Goal: Information Seeking & Learning: Learn about a topic

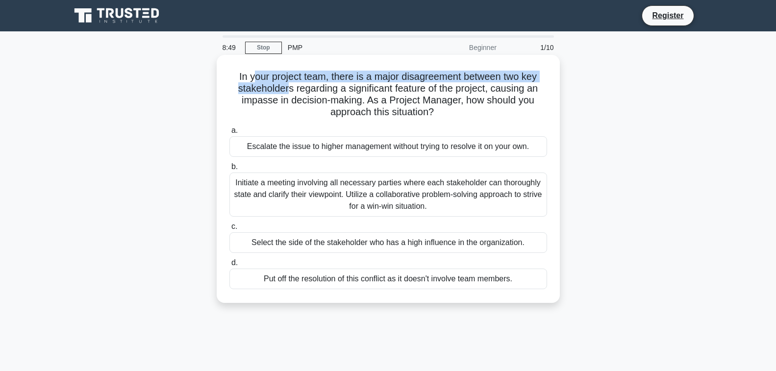
drag, startPoint x: 252, startPoint y: 79, endPoint x: 288, endPoint y: 84, distance: 36.1
click at [288, 84] on h5 "In your project team, there is a major disagreement between two key stakeholder…" at bounding box center [388, 95] width 320 height 48
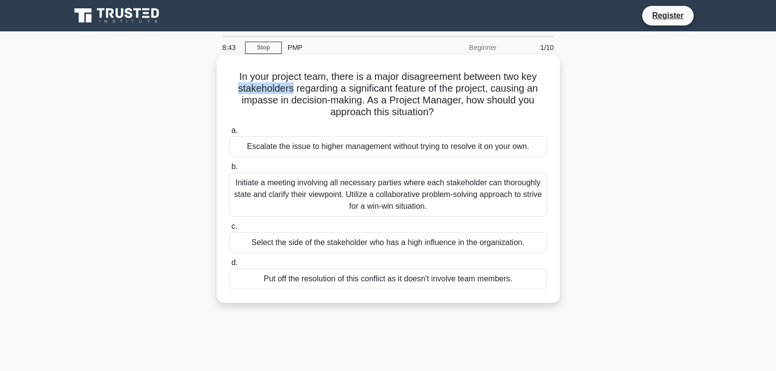
drag, startPoint x: 230, startPoint y: 90, endPoint x: 289, endPoint y: 87, distance: 58.9
click at [289, 87] on h5 "In your project team, there is a major disagreement between two key stakeholder…" at bounding box center [388, 95] width 320 height 48
drag, startPoint x: 389, startPoint y: 102, endPoint x: 450, endPoint y: 103, distance: 61.3
click at [446, 103] on h5 "In your project team, there is a major disagreement between two key stakeholder…" at bounding box center [388, 95] width 320 height 48
drag, startPoint x: 453, startPoint y: 103, endPoint x: 465, endPoint y: 101, distance: 12.3
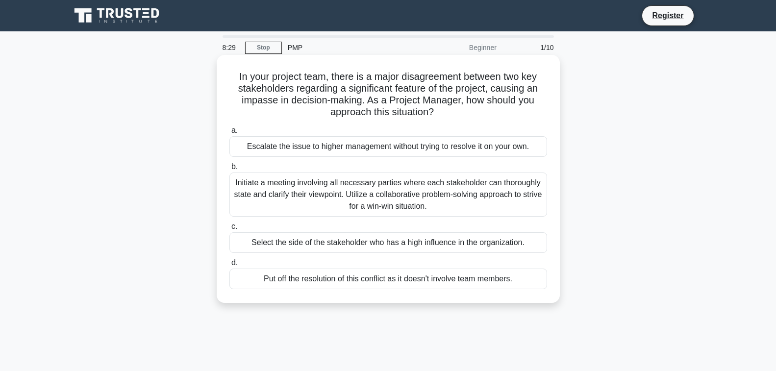
click at [453, 103] on h5 "In your project team, there is a major disagreement between two key stakeholder…" at bounding box center [388, 95] width 320 height 48
drag, startPoint x: 468, startPoint y: 101, endPoint x: 500, endPoint y: 110, distance: 33.7
click at [500, 110] on h5 "In your project team, there is a major disagreement between two key stakeholder…" at bounding box center [388, 95] width 320 height 48
click at [404, 116] on h5 "In your project team, there is a major disagreement between two key stakeholder…" at bounding box center [388, 95] width 320 height 48
click at [430, 116] on h5 "In your project team, there is a major disagreement between two key stakeholder…" at bounding box center [388, 95] width 320 height 48
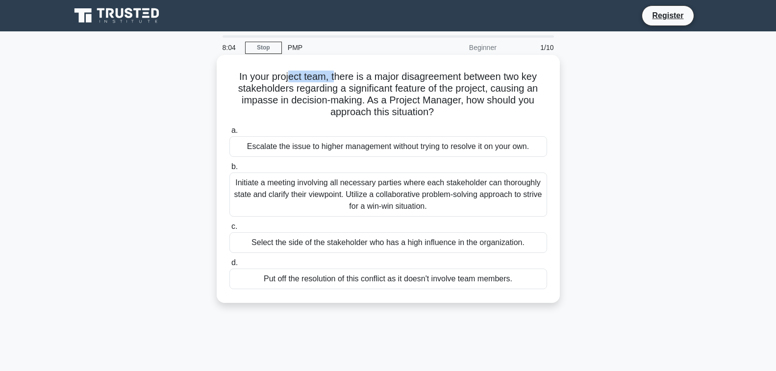
drag, startPoint x: 286, startPoint y: 76, endPoint x: 335, endPoint y: 77, distance: 49.0
click at [335, 77] on h5 "In your project team, there is a major disagreement between two key stakeholder…" at bounding box center [388, 95] width 320 height 48
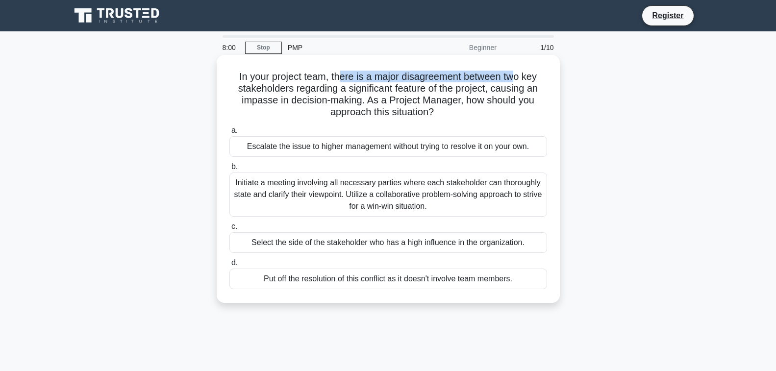
drag, startPoint x: 372, startPoint y: 77, endPoint x: 498, endPoint y: 78, distance: 126.4
click at [516, 77] on h5 "In your project team, there is a major disagreement between two key stakeholder…" at bounding box center [388, 95] width 320 height 48
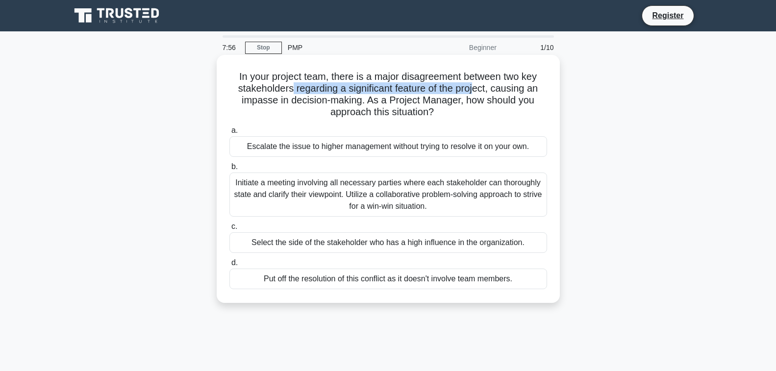
drag, startPoint x: 288, startPoint y: 91, endPoint x: 489, endPoint y: 86, distance: 200.5
click at [479, 85] on h5 "In your project team, there is a major disagreement between two key stakeholder…" at bounding box center [388, 95] width 320 height 48
click at [334, 104] on h5 "In your project team, there is a major disagreement between two key stakeholder…" at bounding box center [388, 95] width 320 height 48
click at [334, 100] on h5 "In your project team, there is a major disagreement between two key stakeholder…" at bounding box center [388, 95] width 320 height 48
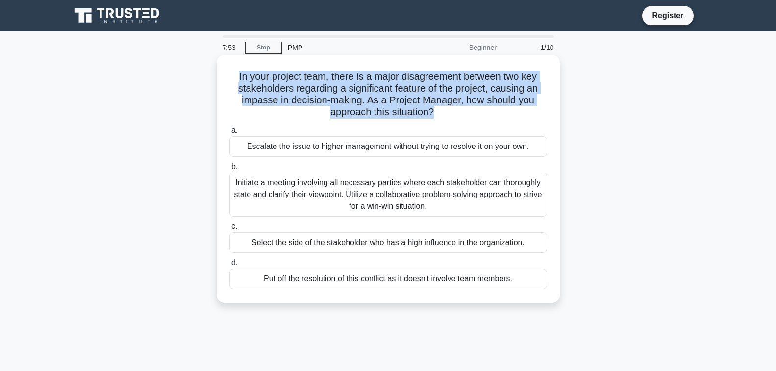
drag, startPoint x: 334, startPoint y: 100, endPoint x: 296, endPoint y: 94, distance: 38.4
click at [334, 100] on h5 "In your project team, there is a major disagreement between two key stakeholder…" at bounding box center [388, 95] width 320 height 48
click at [251, 88] on h5 "In your project team, there is a major disagreement between two key stakeholder…" at bounding box center [388, 95] width 320 height 48
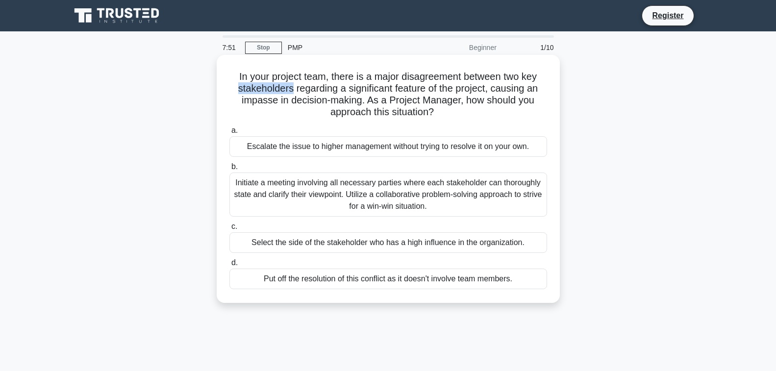
drag, startPoint x: 290, startPoint y: 89, endPoint x: 231, endPoint y: 90, distance: 59.3
click at [231, 90] on h5 "In your project team, there is a major disagreement between two key stakeholder…" at bounding box center [388, 95] width 320 height 48
copy h5 "stakeholders"
click at [463, 162] on label "b. Initiate a meeting involving all necessary parties where each stakeholder ca…" at bounding box center [388, 189] width 318 height 56
click at [229, 164] on input "b. Initiate a meeting involving all necessary parties where each stakeholder ca…" at bounding box center [229, 167] width 0 height 6
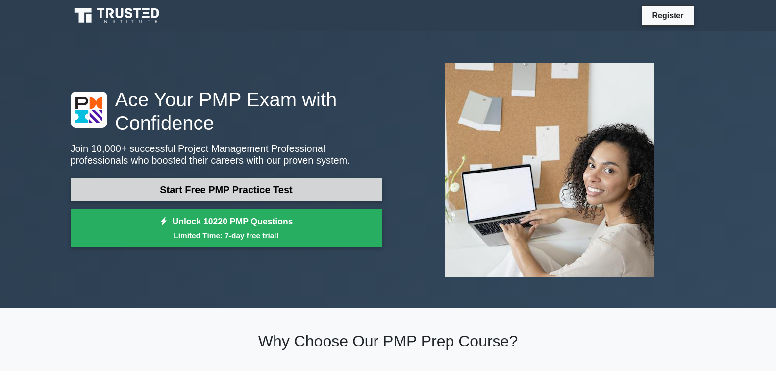
drag, startPoint x: 0, startPoint y: 0, endPoint x: 216, endPoint y: 194, distance: 290.1
click at [216, 194] on link "Start Free PMP Practice Test" at bounding box center [227, 190] width 312 height 24
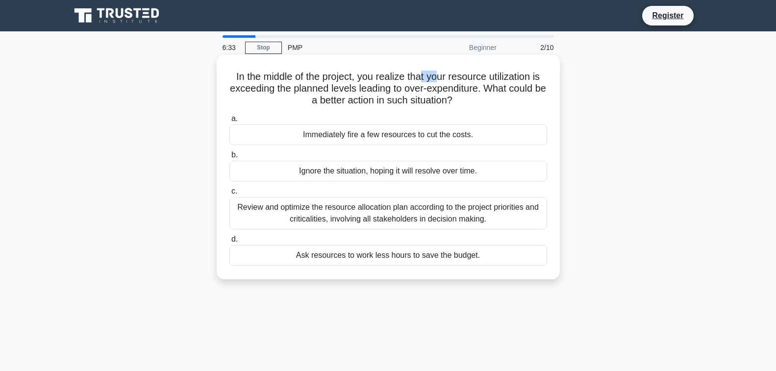
drag, startPoint x: 420, startPoint y: 77, endPoint x: 442, endPoint y: 76, distance: 21.6
click at [440, 76] on h5 "In the middle of the project, you realize that your resource utilization is exc…" at bounding box center [388, 89] width 320 height 36
drag, startPoint x: 487, startPoint y: 92, endPoint x: 400, endPoint y: 89, distance: 86.8
click at [400, 89] on h5 "In the middle of the project, you realize that your resource utilization is exc…" at bounding box center [388, 89] width 320 height 36
copy h5 "to over-expenditure"
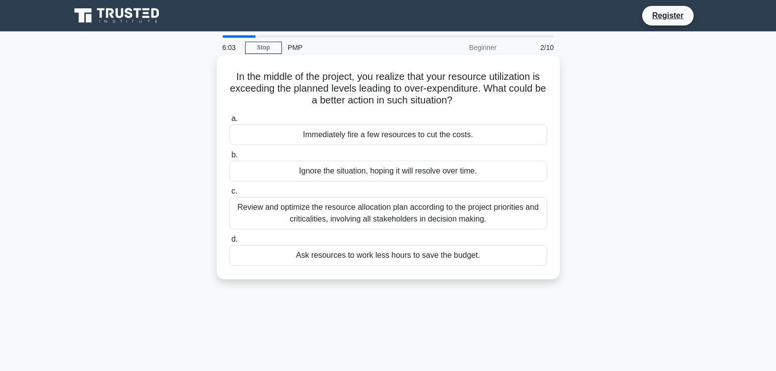
click at [379, 91] on h5 "In the middle of the project, you realize that your resource utilization is exc…" at bounding box center [388, 89] width 320 height 36
click at [445, 217] on div "Review and optimize the resource allocation plan according to the project prior…" at bounding box center [388, 213] width 318 height 32
click at [229, 195] on input "c. Review and optimize the resource allocation plan according to the project pr…" at bounding box center [229, 191] width 0 height 6
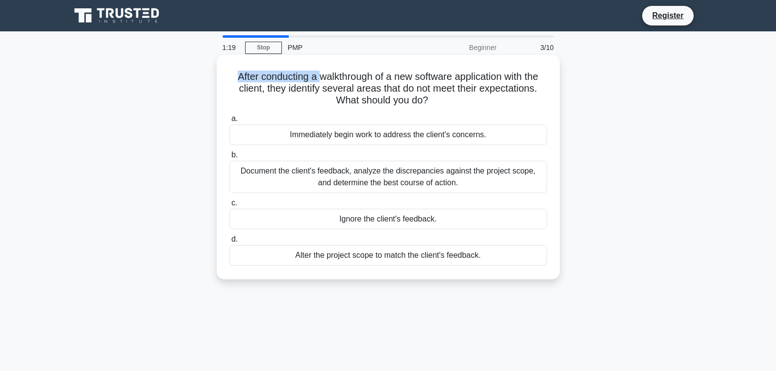
drag, startPoint x: 221, startPoint y: 76, endPoint x: 318, endPoint y: 78, distance: 96.6
click at [317, 78] on div "After conducting a walkthrough of a new software application with the client, t…" at bounding box center [388, 167] width 335 height 217
drag, startPoint x: 397, startPoint y: 80, endPoint x: 405, endPoint y: 80, distance: 7.8
click at [397, 80] on h5 "After conducting a walkthrough of a new software application with the client, t…" at bounding box center [388, 89] width 320 height 36
drag, startPoint x: 472, startPoint y: 81, endPoint x: 506, endPoint y: 82, distance: 33.3
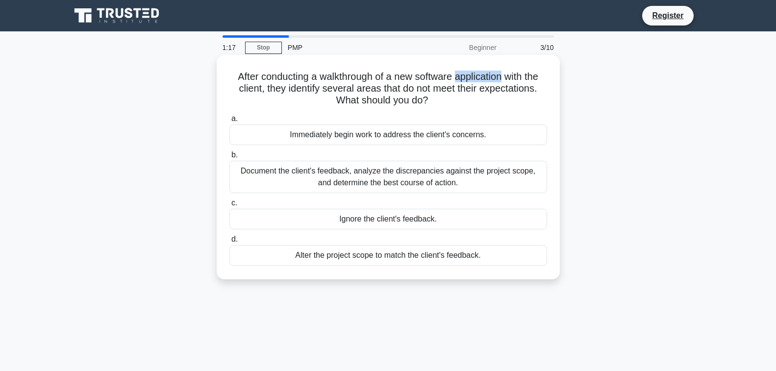
click at [506, 82] on h5 "After conducting a walkthrough of a new software application with the client, t…" at bounding box center [388, 89] width 320 height 36
drag, startPoint x: 371, startPoint y: 77, endPoint x: 320, endPoint y: 80, distance: 51.1
click at [320, 80] on h5 "After conducting a walkthrough of a new software application with the client, t…" at bounding box center [388, 89] width 320 height 36
copy h5 "walkthrough"
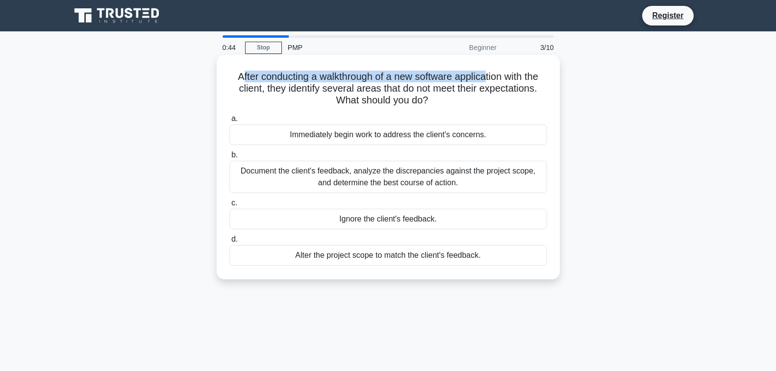
drag, startPoint x: 238, startPoint y: 76, endPoint x: 487, endPoint y: 79, distance: 248.5
click at [487, 79] on h5 "After conducting a walkthrough of a new software application with the client, t…" at bounding box center [388, 89] width 320 height 36
drag, startPoint x: 351, startPoint y: 72, endPoint x: 345, endPoint y: 73, distance: 6.4
click at [351, 72] on h5 "After conducting a walkthrough of a new software application with the client, t…" at bounding box center [388, 89] width 320 height 36
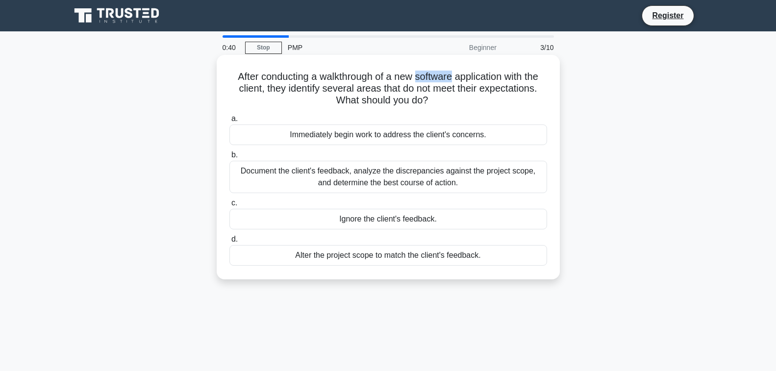
drag, startPoint x: 418, startPoint y: 78, endPoint x: 459, endPoint y: 77, distance: 41.7
click at [458, 77] on h5 "After conducting a walkthrough of a new software application with the client, t…" at bounding box center [388, 89] width 320 height 36
drag, startPoint x: 459, startPoint y: 77, endPoint x: 467, endPoint y: 77, distance: 7.8
click at [459, 77] on h5 "After conducting a walkthrough of a new software application with the client, t…" at bounding box center [388, 89] width 320 height 36
drag, startPoint x: 519, startPoint y: 77, endPoint x: 483, endPoint y: 78, distance: 35.8
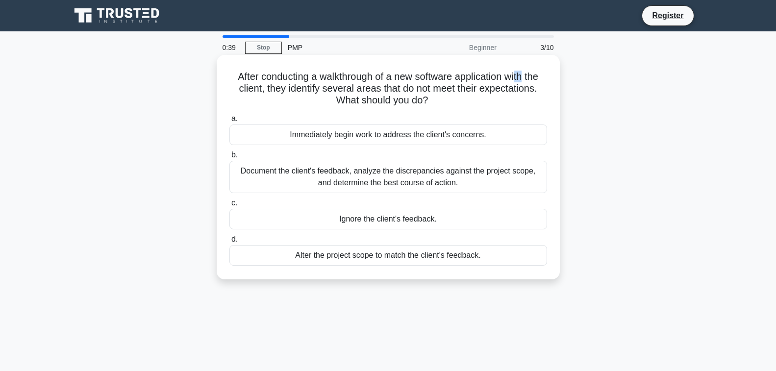
click at [527, 77] on h5 "After conducting a walkthrough of a new software application with the client, t…" at bounding box center [388, 89] width 320 height 36
click at [261, 86] on h5 "After conducting a walkthrough of a new software application with the client, t…" at bounding box center [388, 89] width 320 height 36
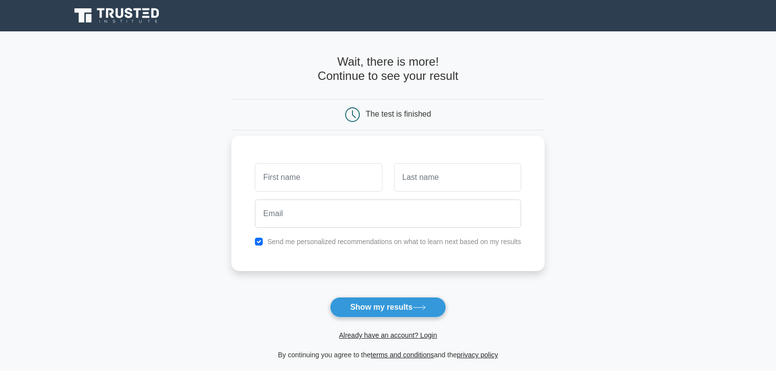
click at [344, 171] on input "text" at bounding box center [318, 177] width 127 height 28
click at [397, 119] on div "The test is finished" at bounding box center [388, 114] width 209 height 15
drag, startPoint x: 350, startPoint y: 111, endPoint x: 240, endPoint y: 99, distance: 111.4
click at [344, 111] on div "The test is finished" at bounding box center [388, 114] width 209 height 15
click at [383, 303] on button "Show my results" at bounding box center [388, 307] width 116 height 21
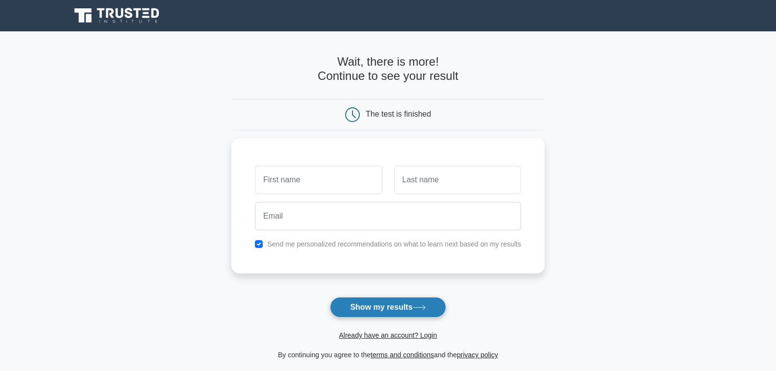
click at [403, 310] on button "Show my results" at bounding box center [388, 307] width 116 height 21
